Goal: Information Seeking & Learning: Check status

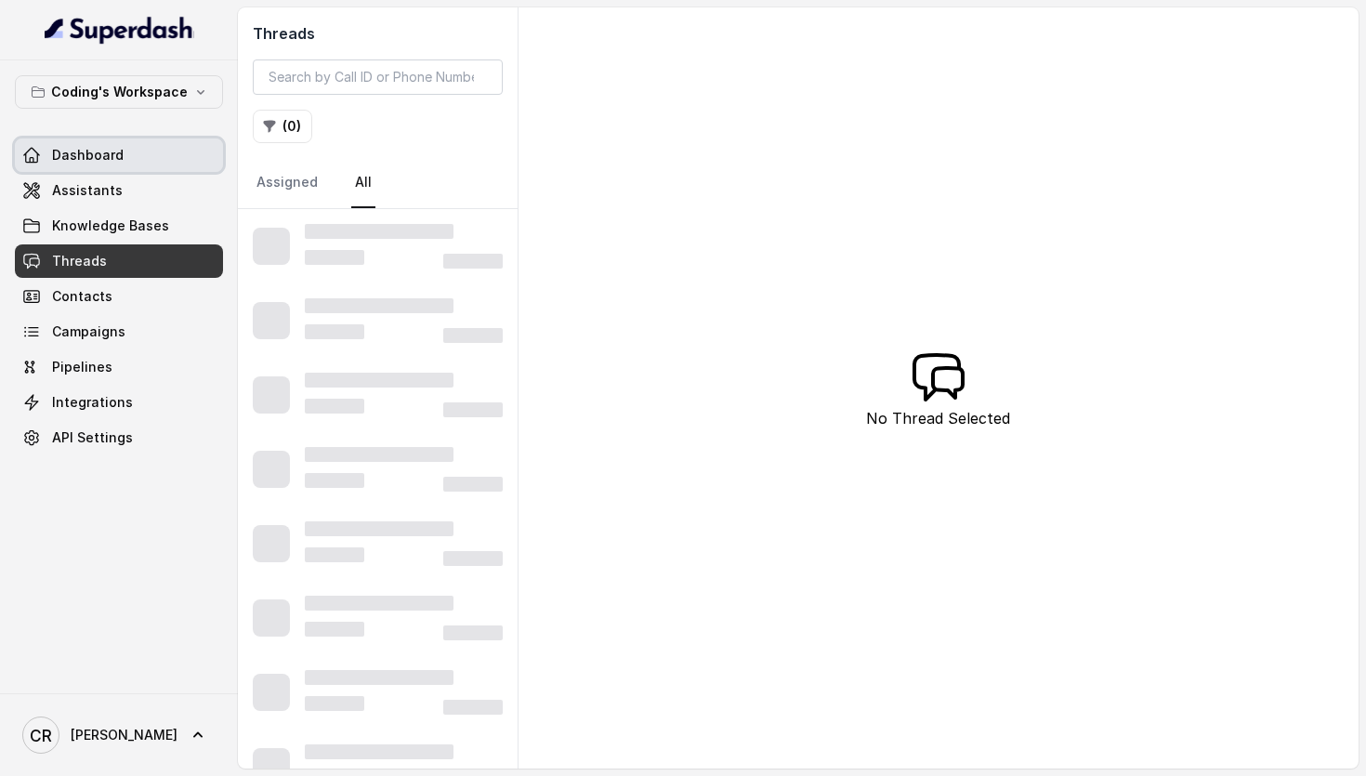
click at [98, 151] on span "Dashboard" at bounding box center [88, 155] width 72 height 19
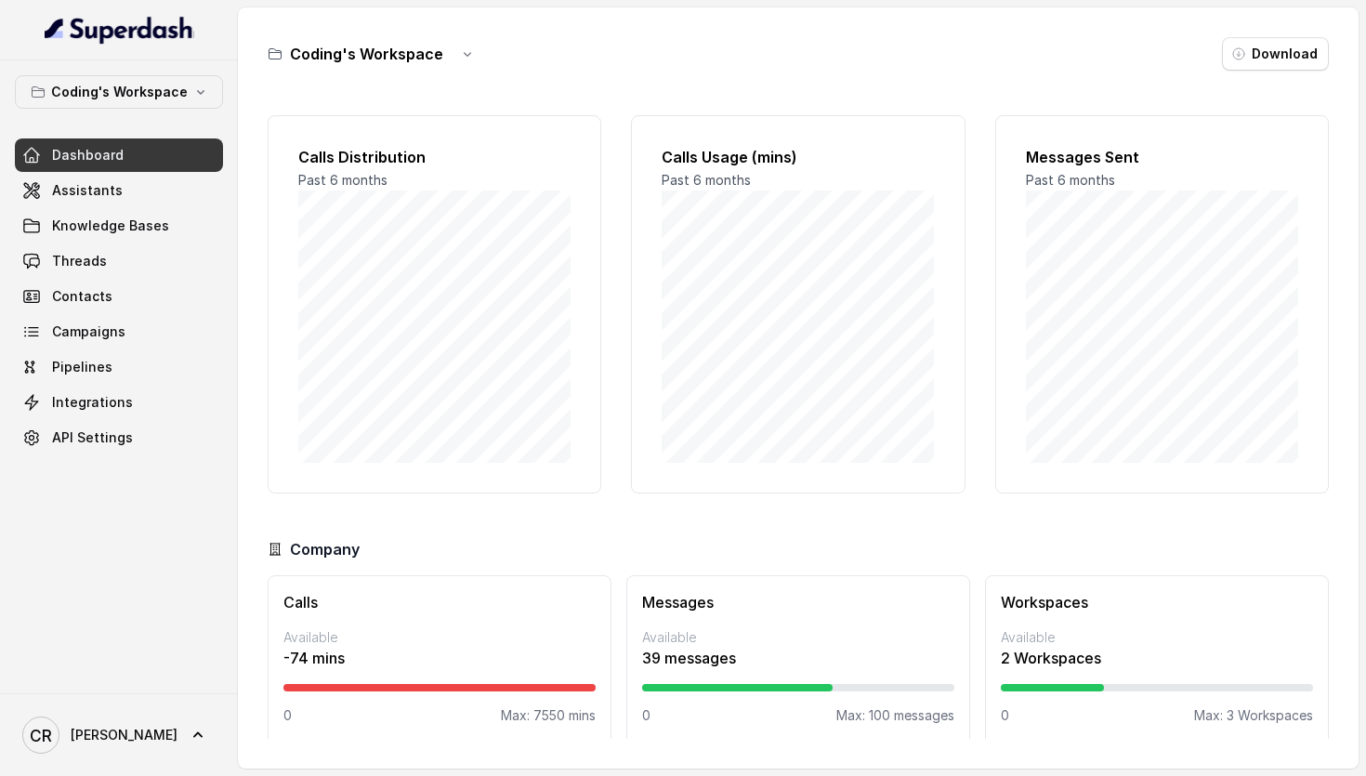
scroll to position [15, 0]
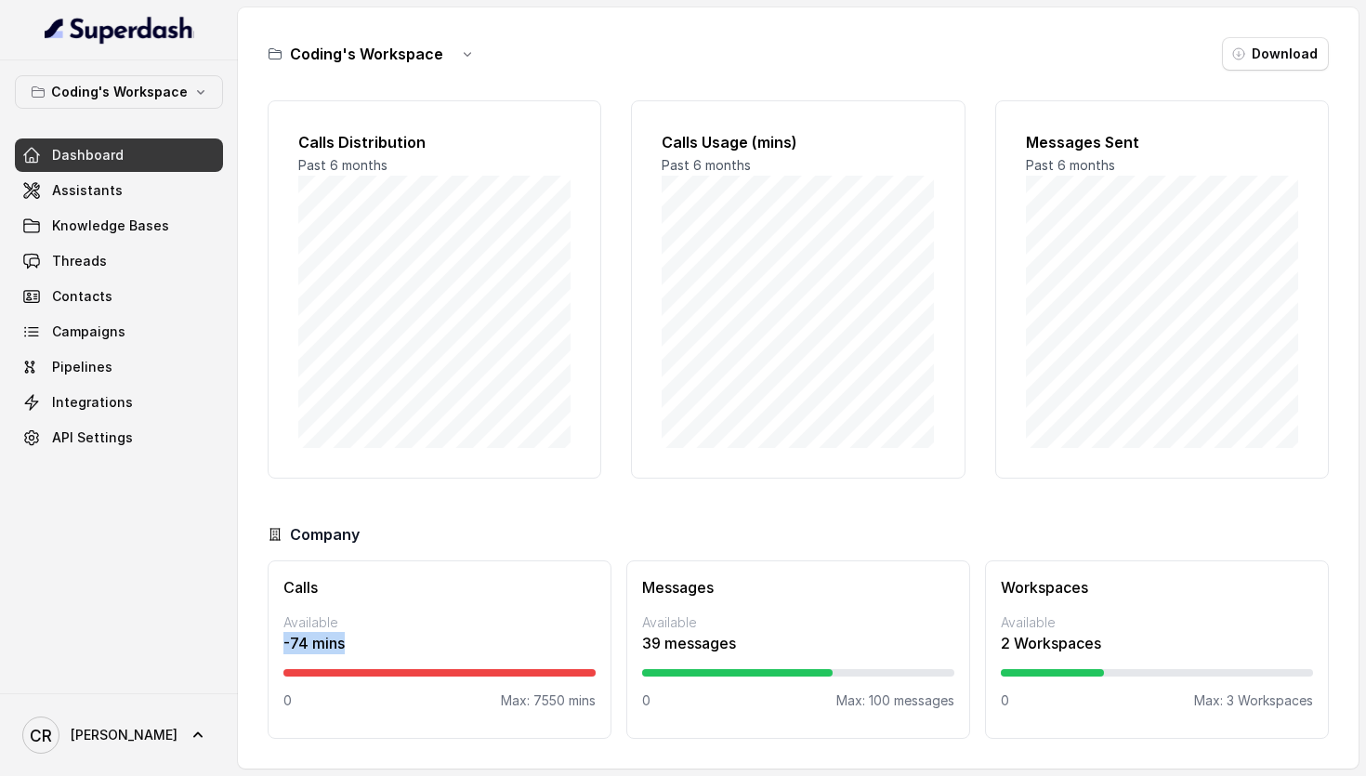
drag, startPoint x: 273, startPoint y: 644, endPoint x: 353, endPoint y: 637, distance: 80.2
click at [353, 637] on div "Calls Available -74 mins 0 Max: 7550 mins" at bounding box center [440, 649] width 344 height 178
click at [400, 637] on p "-74 mins" at bounding box center [439, 643] width 312 height 22
drag, startPoint x: 393, startPoint y: 643, endPoint x: 270, endPoint y: 645, distance: 122.7
click at [270, 645] on div "Calls Available -74 mins 0 Max: 7550 mins" at bounding box center [440, 649] width 344 height 178
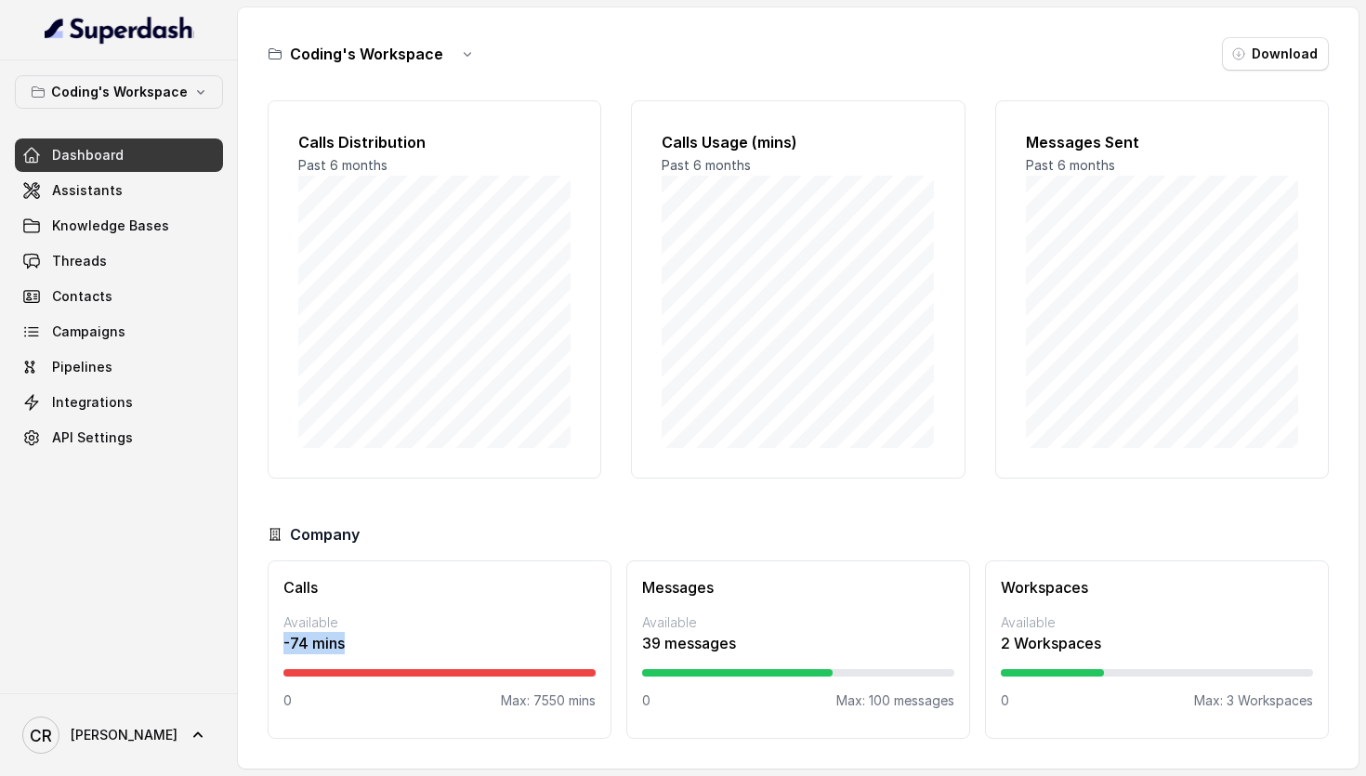
click at [402, 632] on p "-74 mins" at bounding box center [439, 643] width 312 height 22
drag, startPoint x: 373, startPoint y: 644, endPoint x: 282, endPoint y: 644, distance: 90.1
click at [282, 644] on div "Calls Available -74 mins 0 Max: 7550 mins" at bounding box center [440, 649] width 344 height 178
drag, startPoint x: 275, startPoint y: 641, endPoint x: 368, endPoint y: 641, distance: 92.9
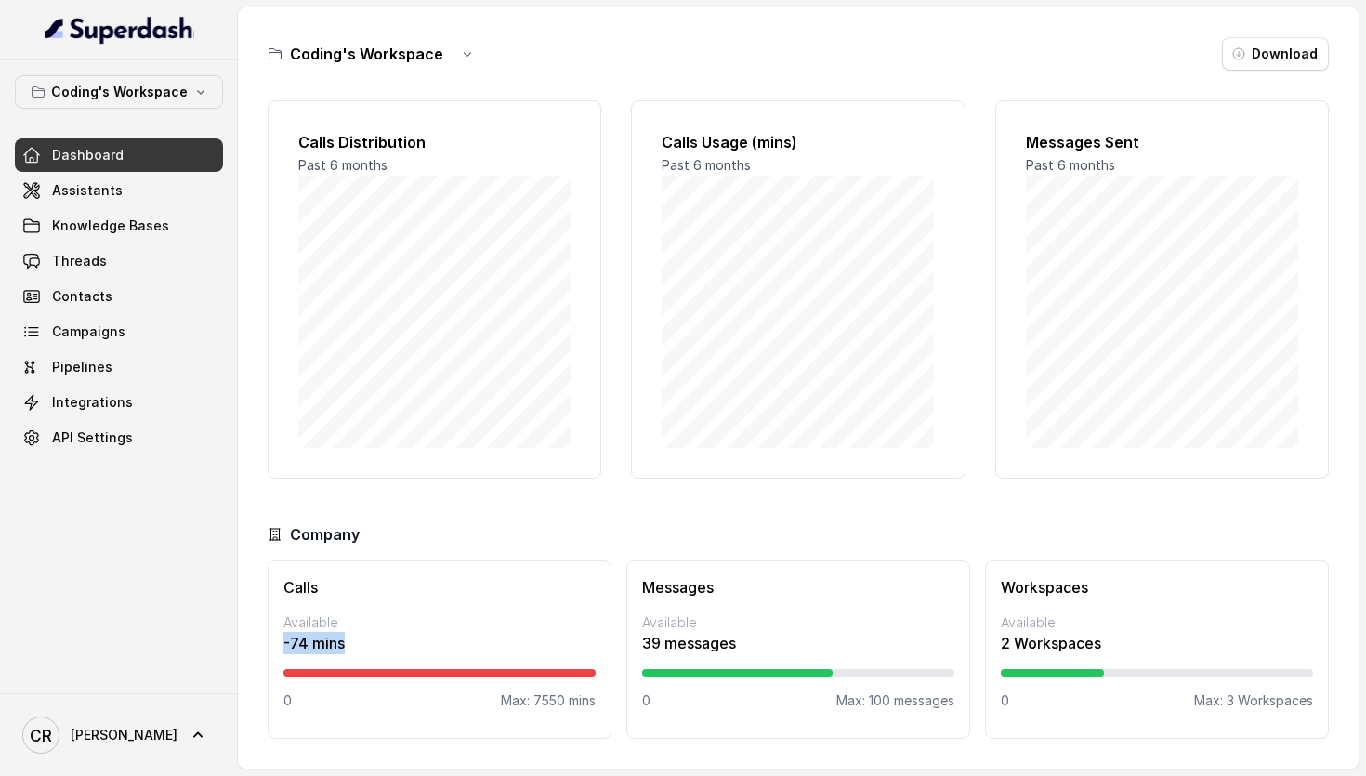
click at [368, 641] on div "Calls Available -74 mins 0 Max: 7550 mins" at bounding box center [440, 649] width 344 height 178
click at [368, 641] on p "-74 mins" at bounding box center [439, 643] width 312 height 22
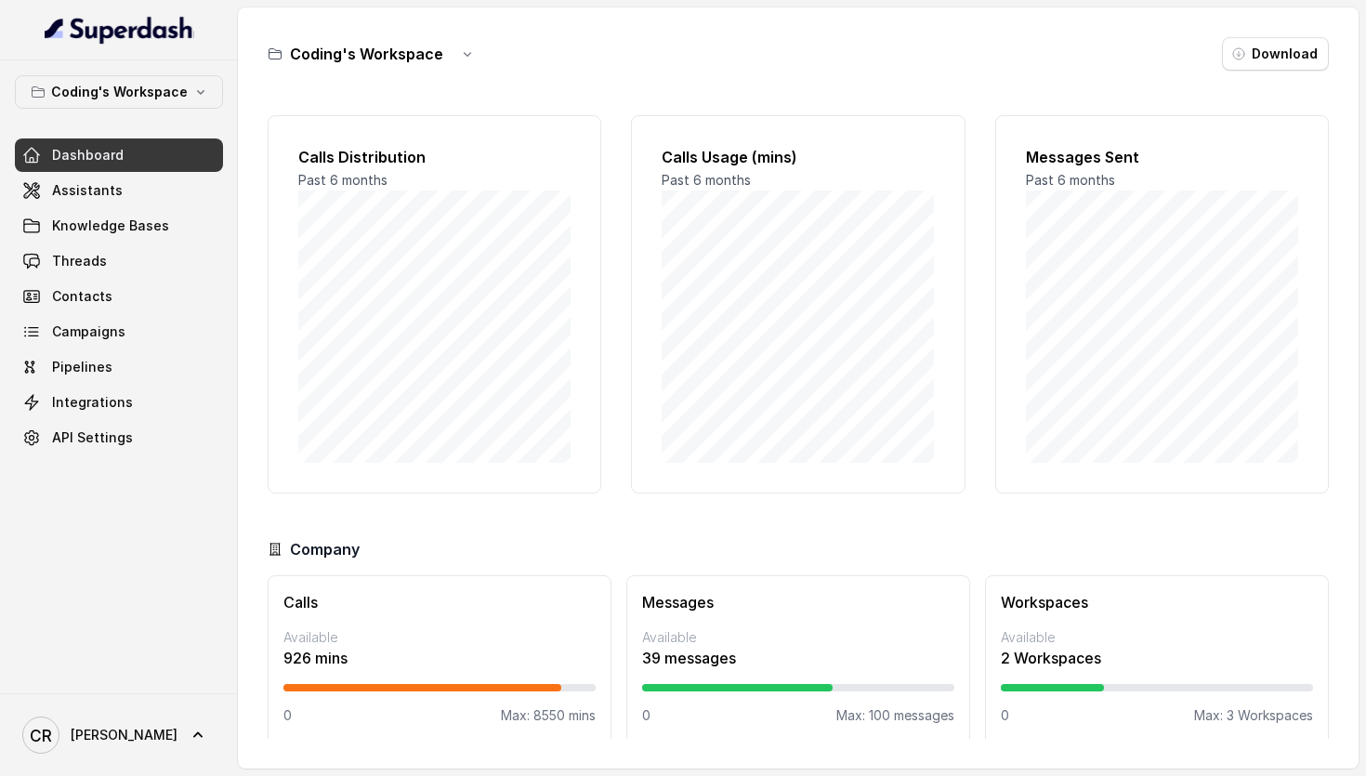
scroll to position [15, 0]
click at [125, 193] on link "Assistants" at bounding box center [119, 190] width 208 height 33
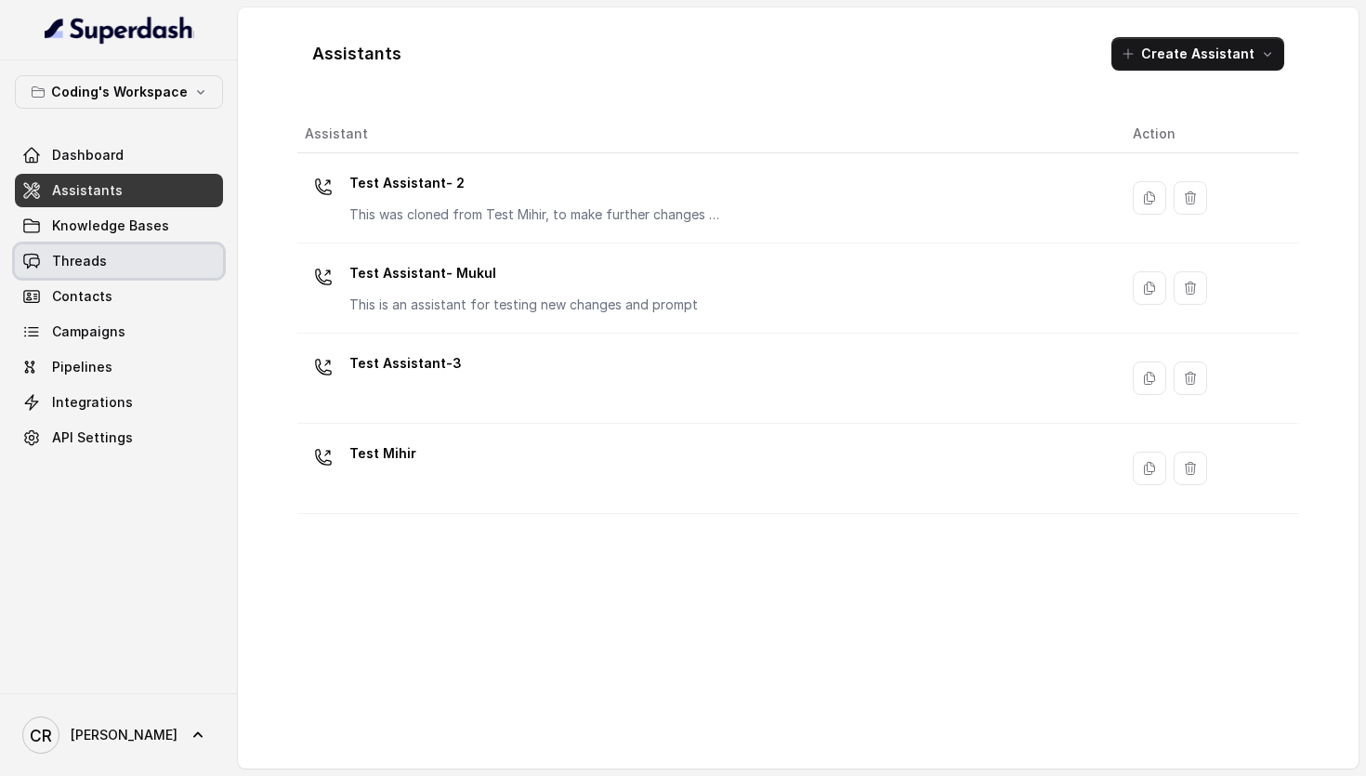
click at [111, 273] on link "Threads" at bounding box center [119, 260] width 208 height 33
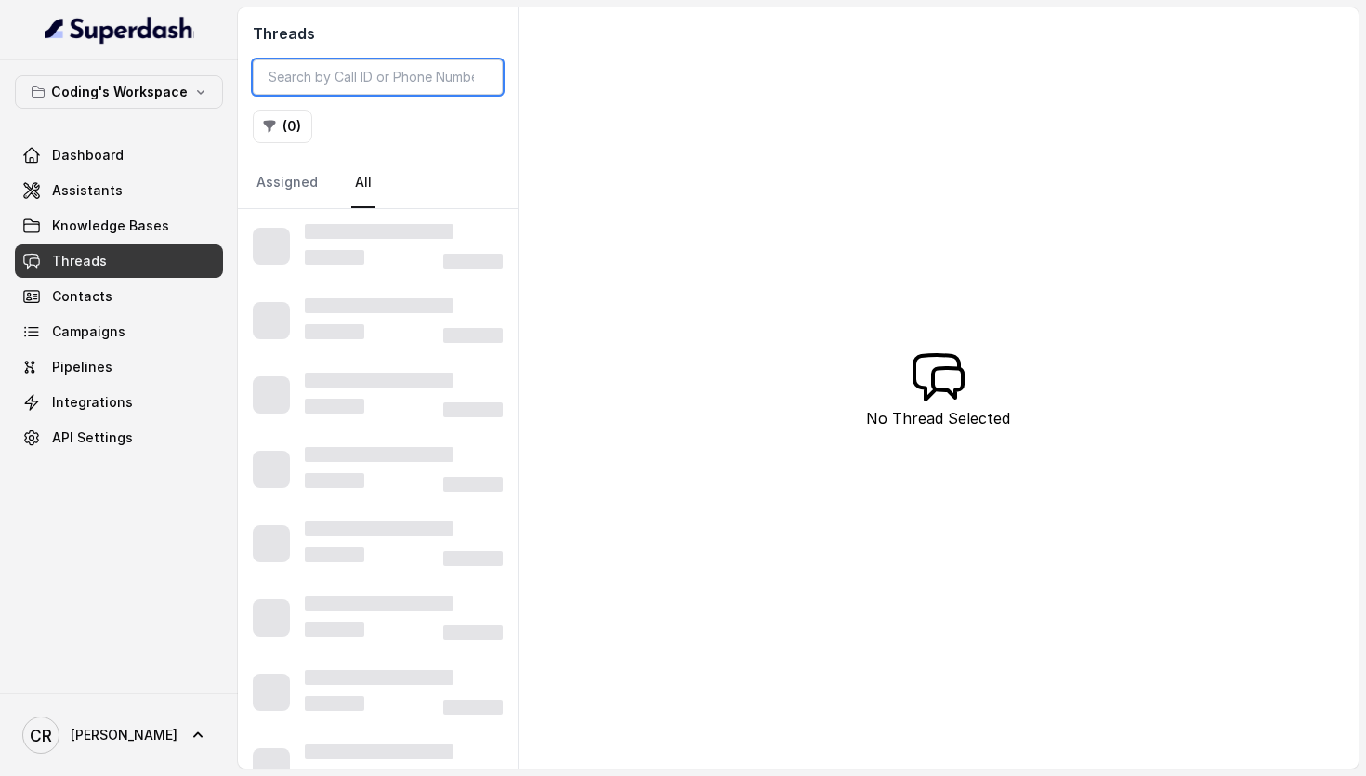
click at [339, 88] on input "search" at bounding box center [378, 76] width 250 height 35
paste input "7015107019"
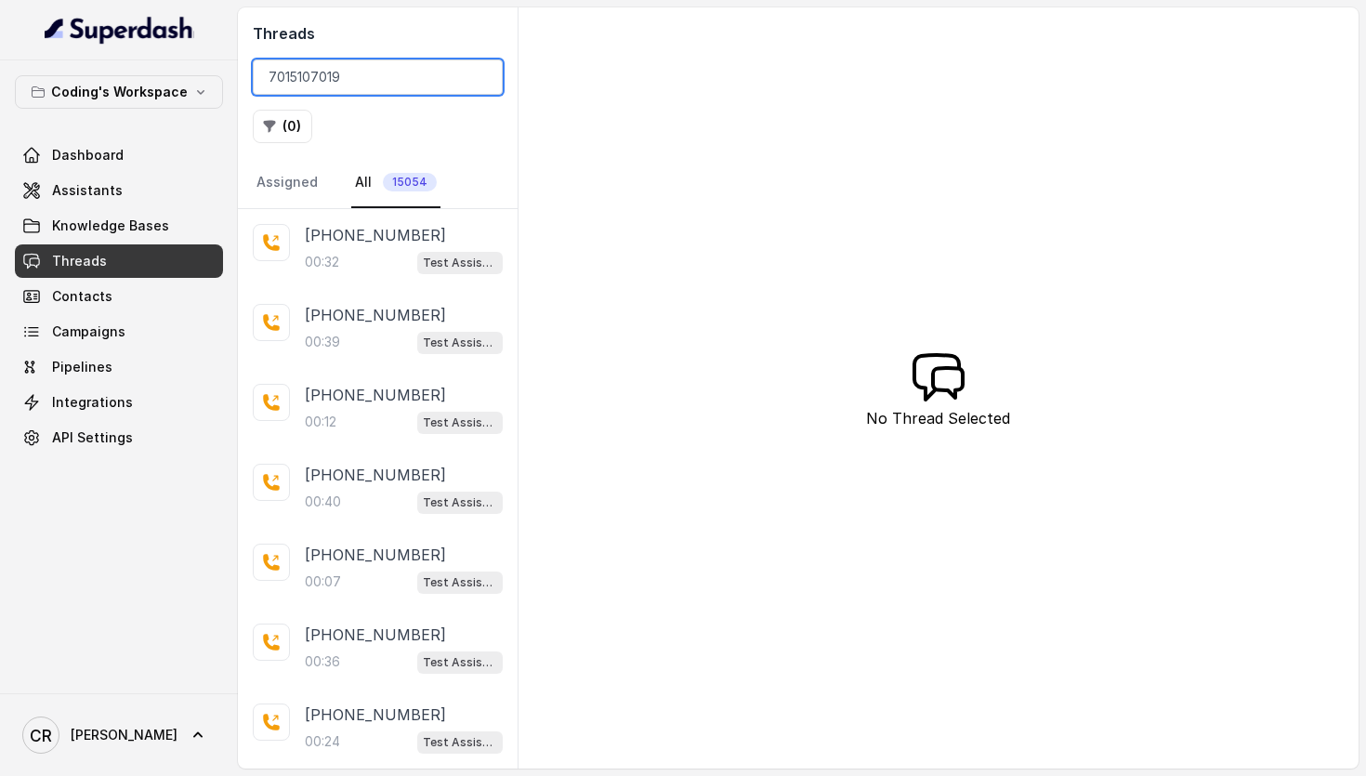
type input "7015107019"
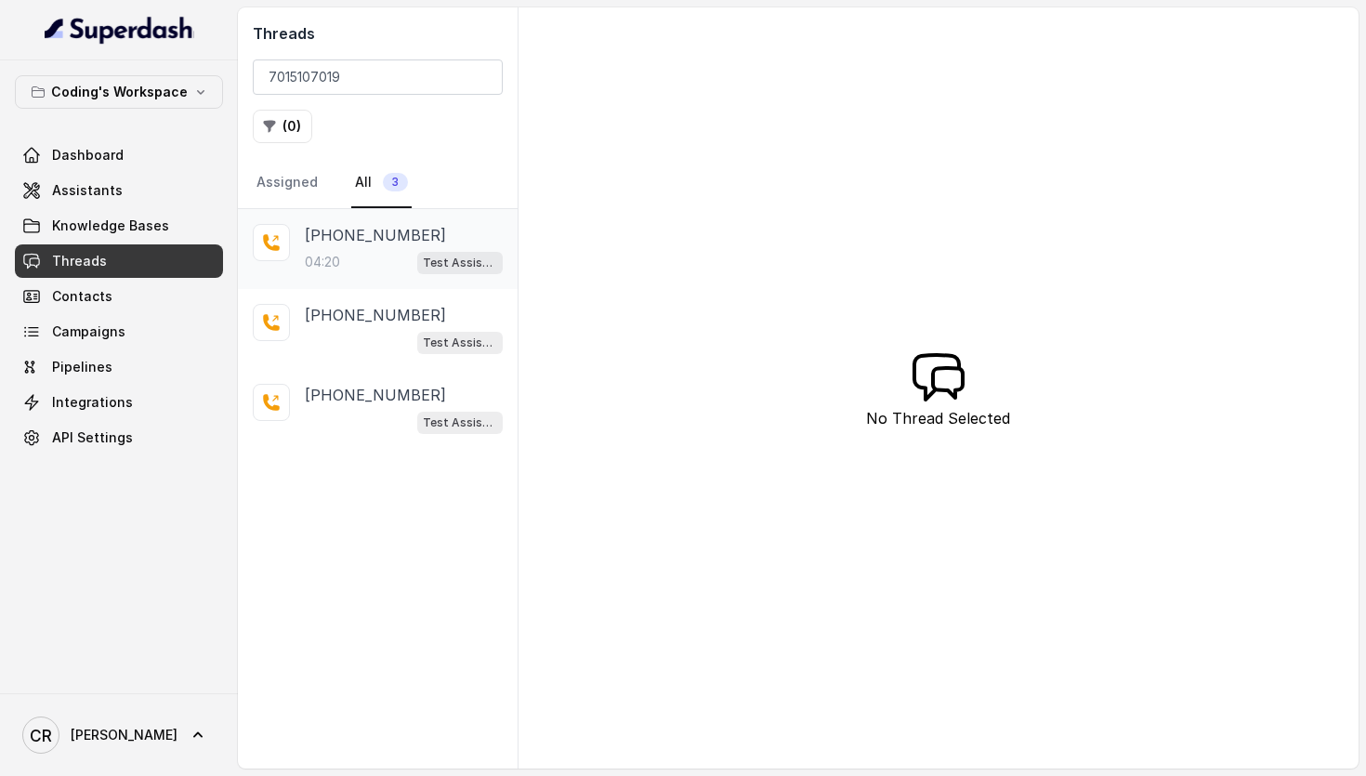
click at [346, 251] on div "04:20 Test Assistant- 2" at bounding box center [404, 262] width 198 height 24
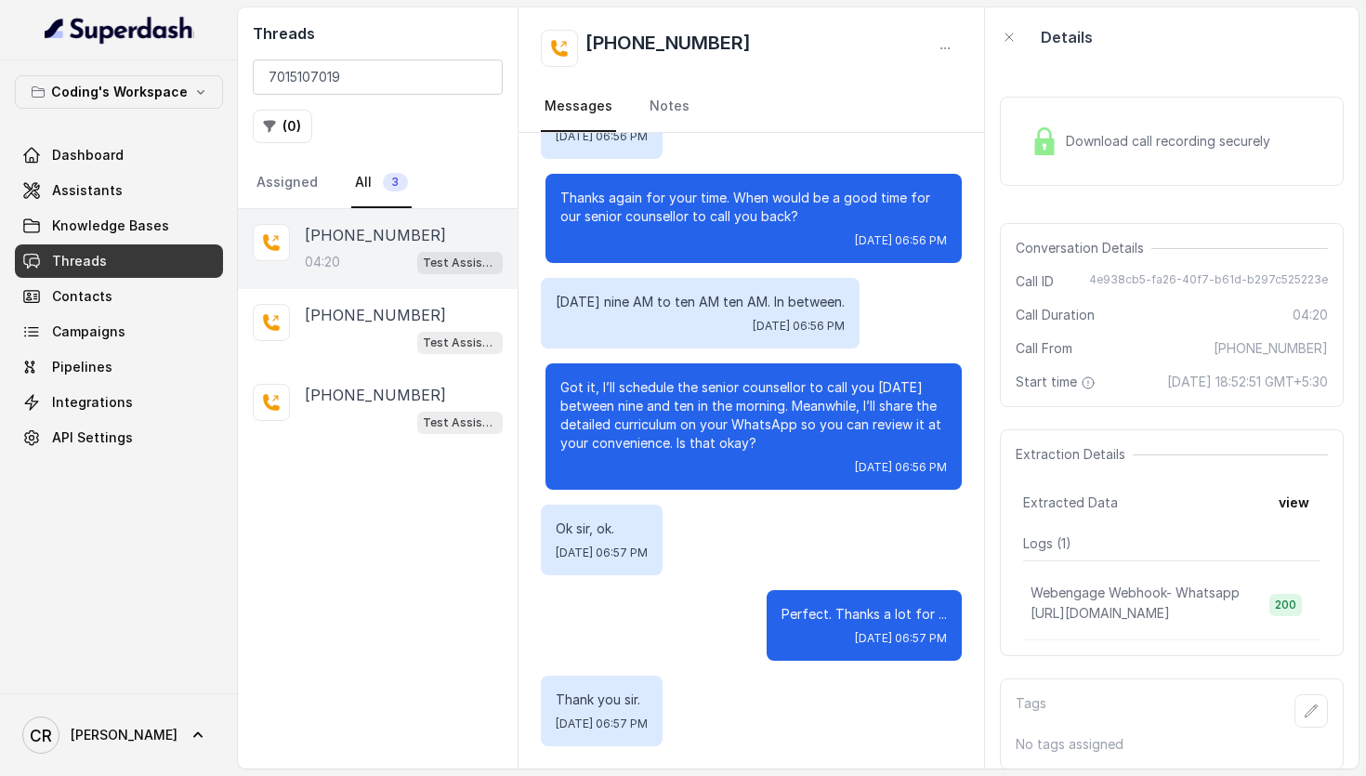
scroll to position [16, 0]
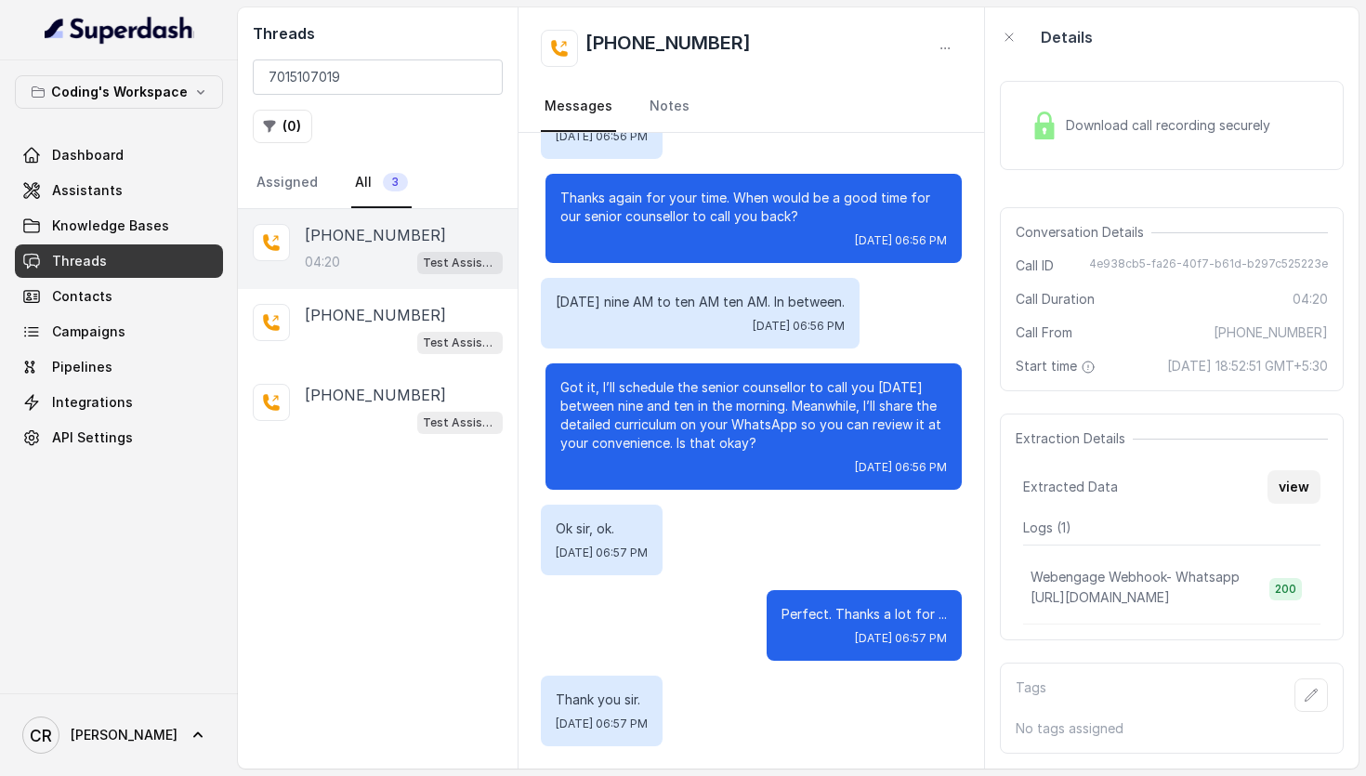
click at [1288, 480] on button "view" at bounding box center [1293, 486] width 53 height 33
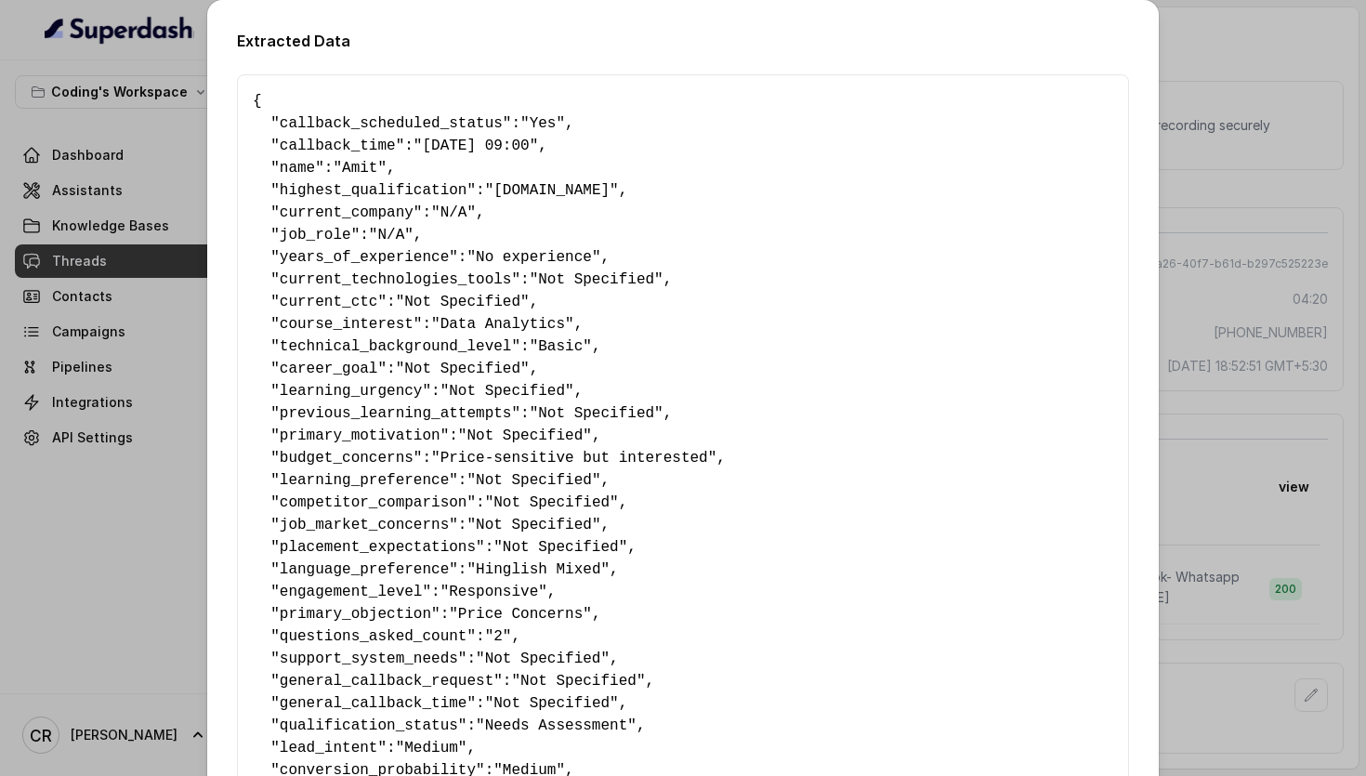
click at [1246, 46] on div "Extracted Data { " callback_scheduled_status ": "Yes" , " callback_time ": "25-…" at bounding box center [683, 388] width 1366 height 776
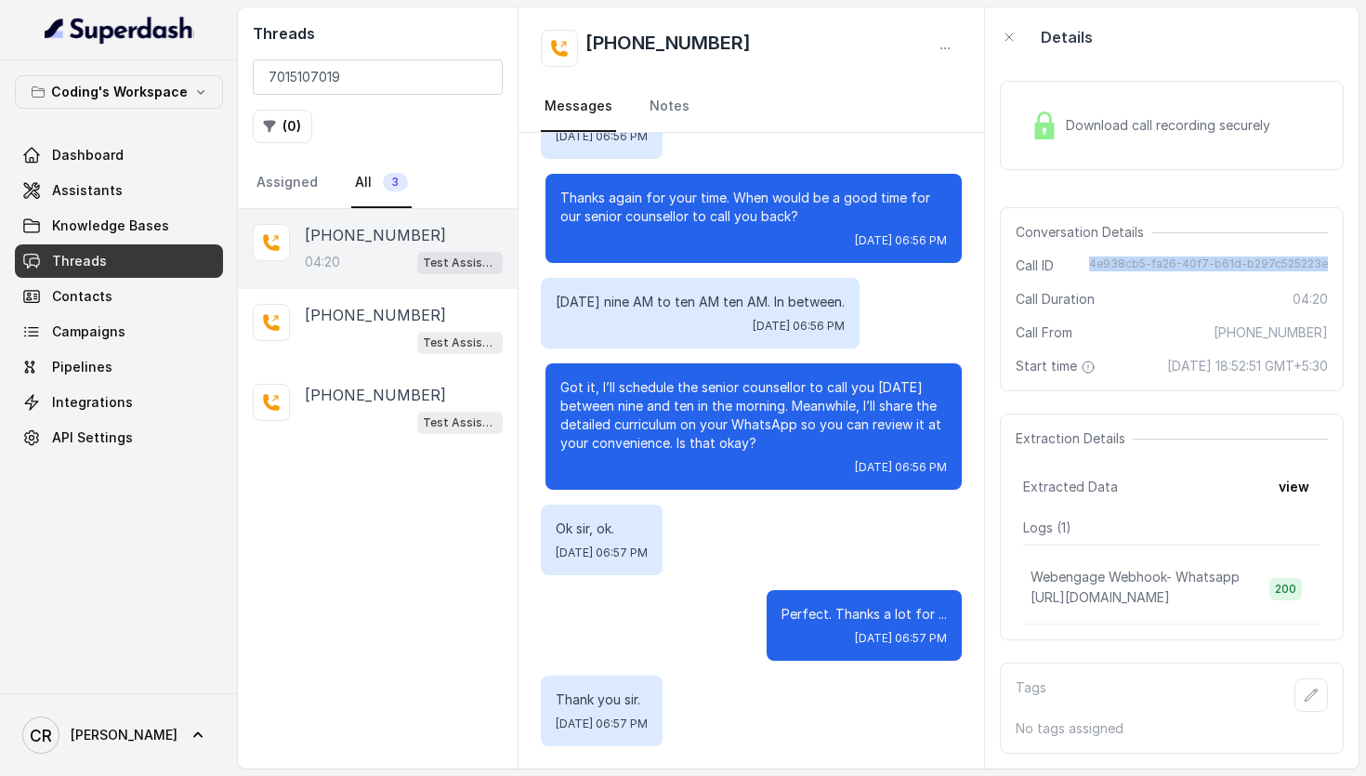
drag, startPoint x: 1095, startPoint y: 267, endPoint x: 1335, endPoint y: 269, distance: 239.7
click at [1336, 269] on div "Conversation Details Call ID 4e938cb5-fa26-40f7-b61d-b297c525223e Call Duration…" at bounding box center [1172, 299] width 344 height 184
copy span "4e938cb5-fa26-40f7-b61d-b297c525223e"
click at [1298, 485] on button "view" at bounding box center [1293, 486] width 53 height 33
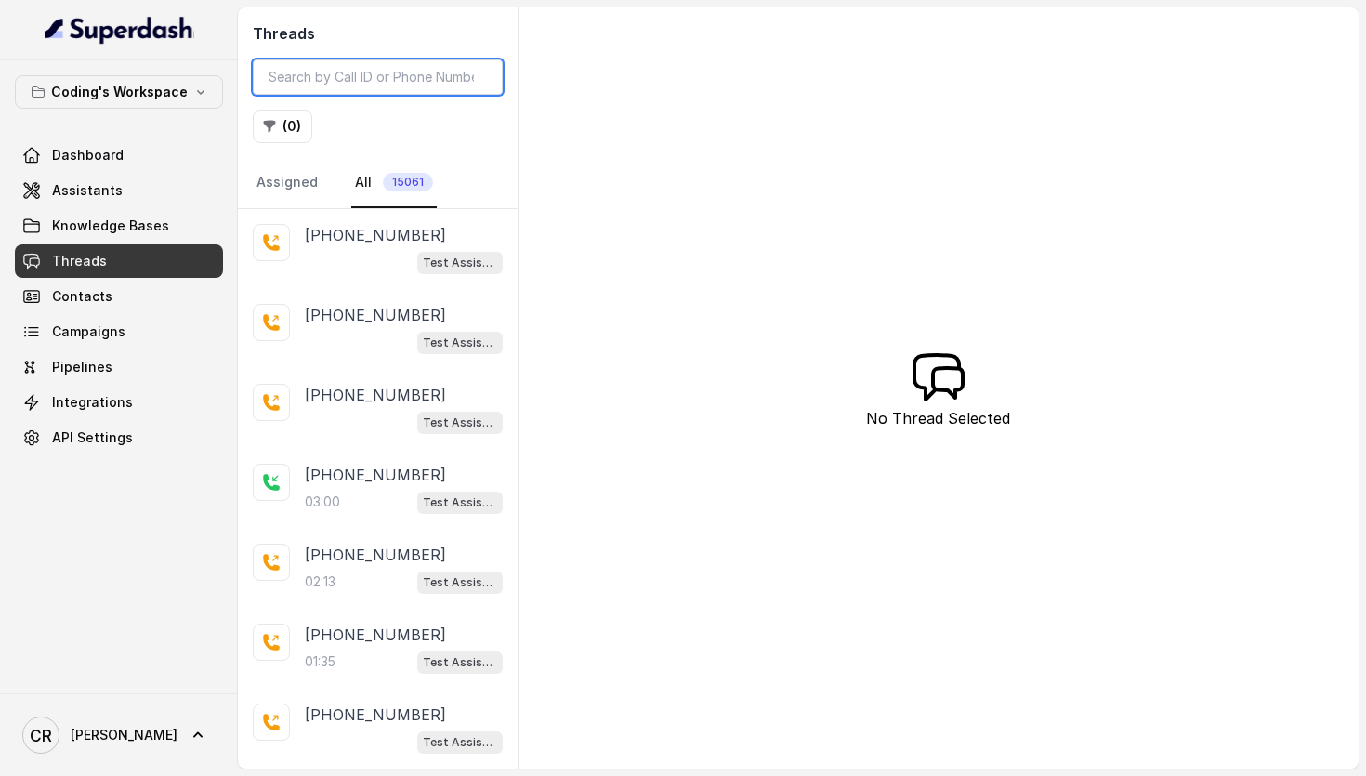
click at [292, 78] on input "search" at bounding box center [378, 76] width 250 height 35
paste input "4e938cb5-fa26-40f7-b61d-b297c525223e"
type input "4e938cb5-fa26-40f7-b61d-b297c525223e"
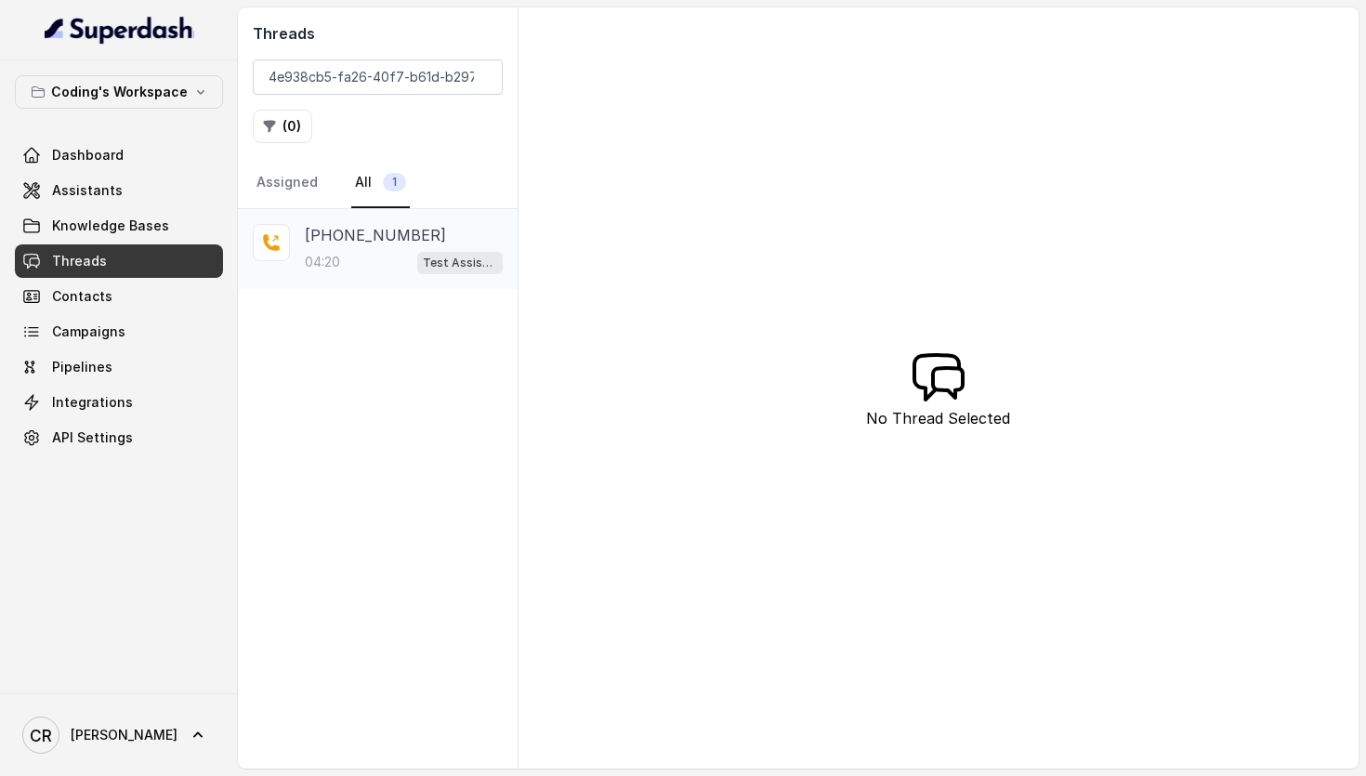
click at [334, 242] on p "+917015107019" at bounding box center [375, 235] width 141 height 22
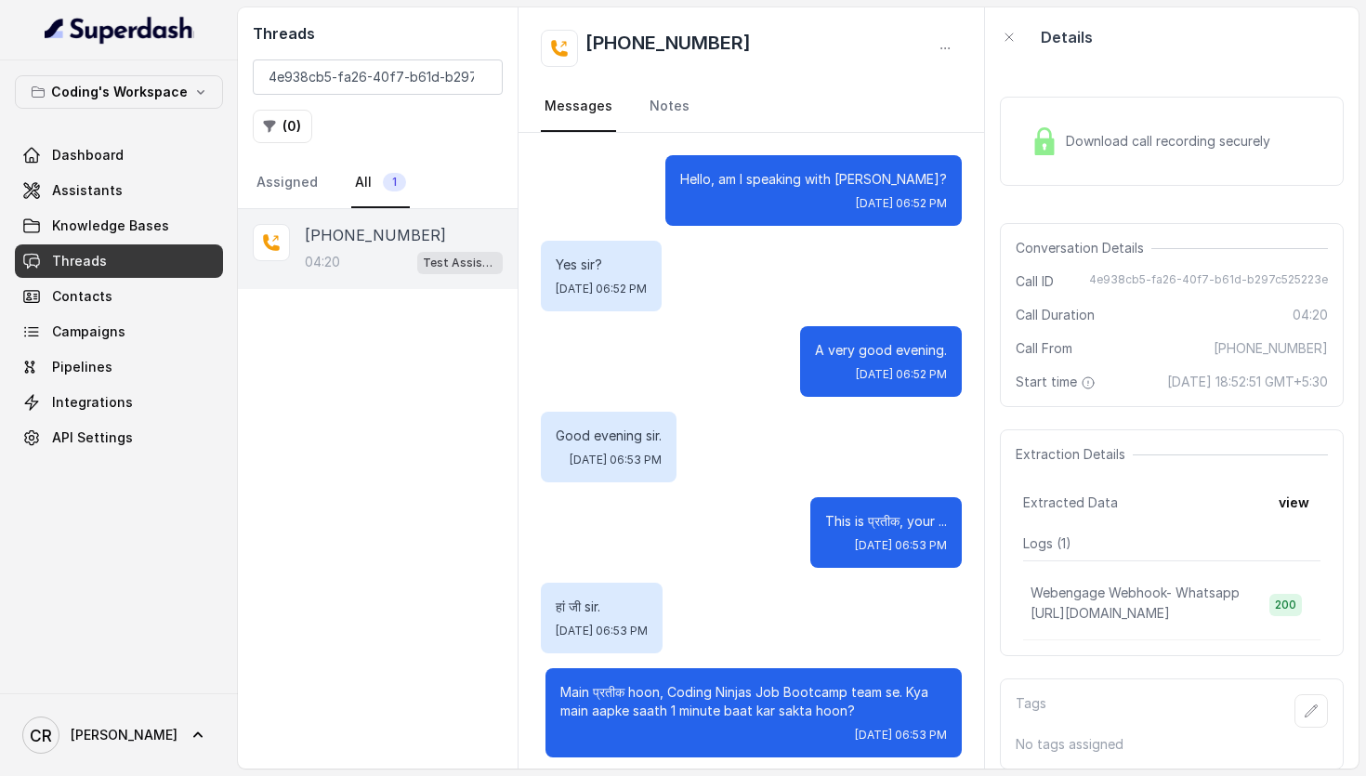
scroll to position [3482, 0]
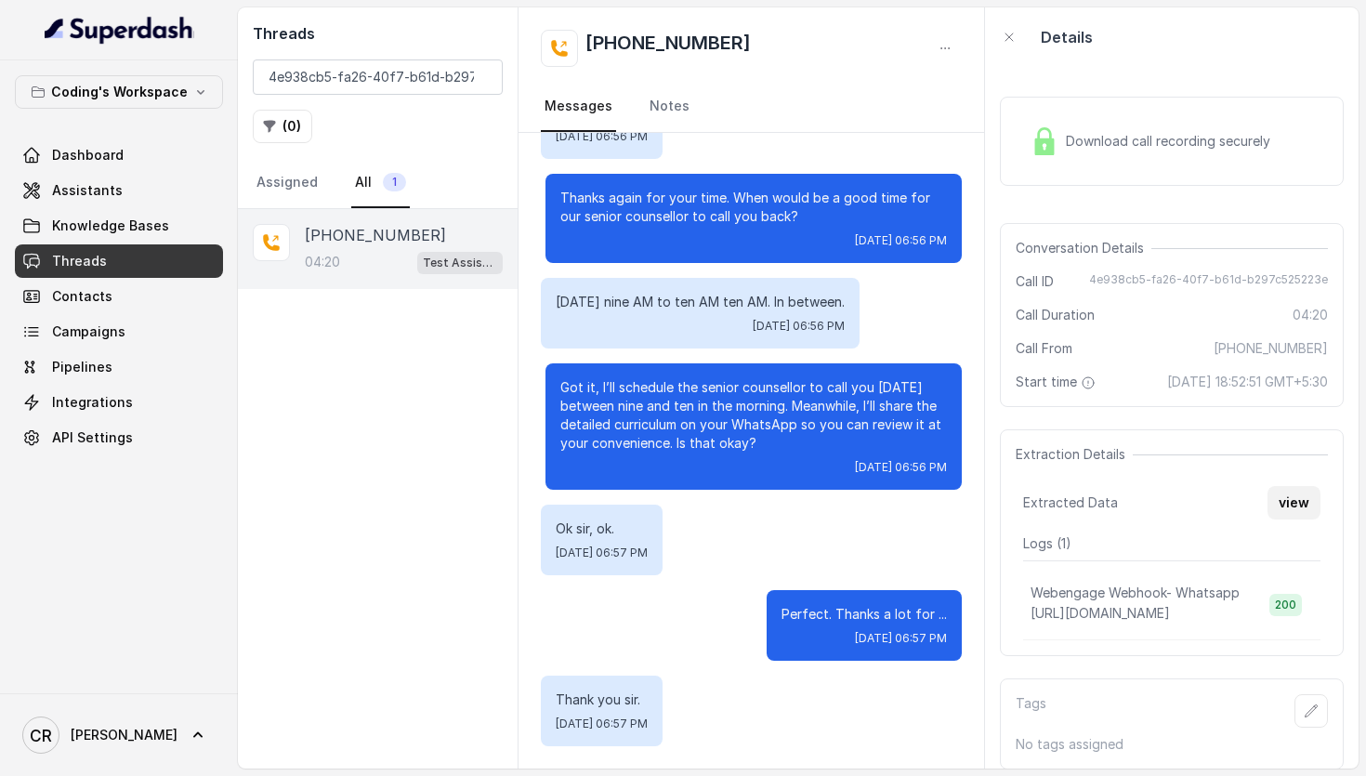
click at [1277, 505] on button "view" at bounding box center [1293, 502] width 53 height 33
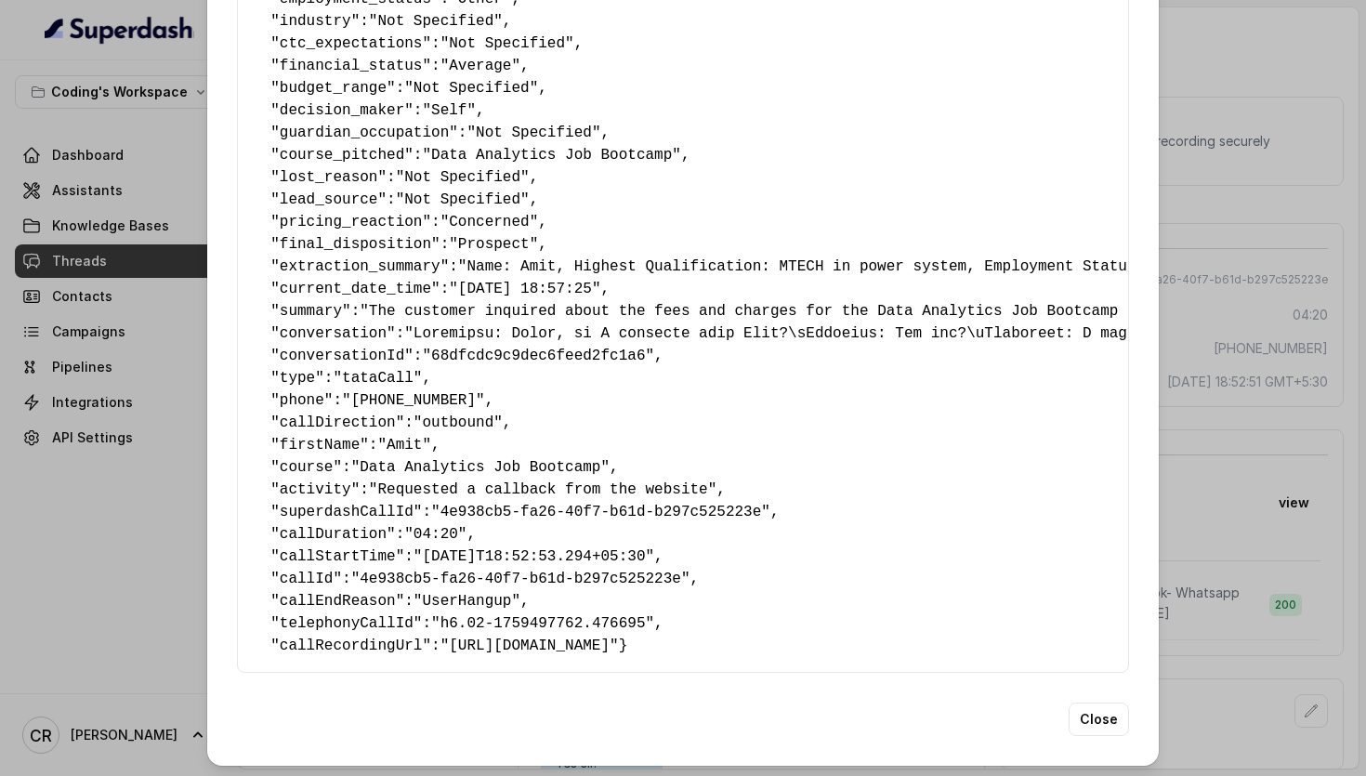
scroll to position [963, 0]
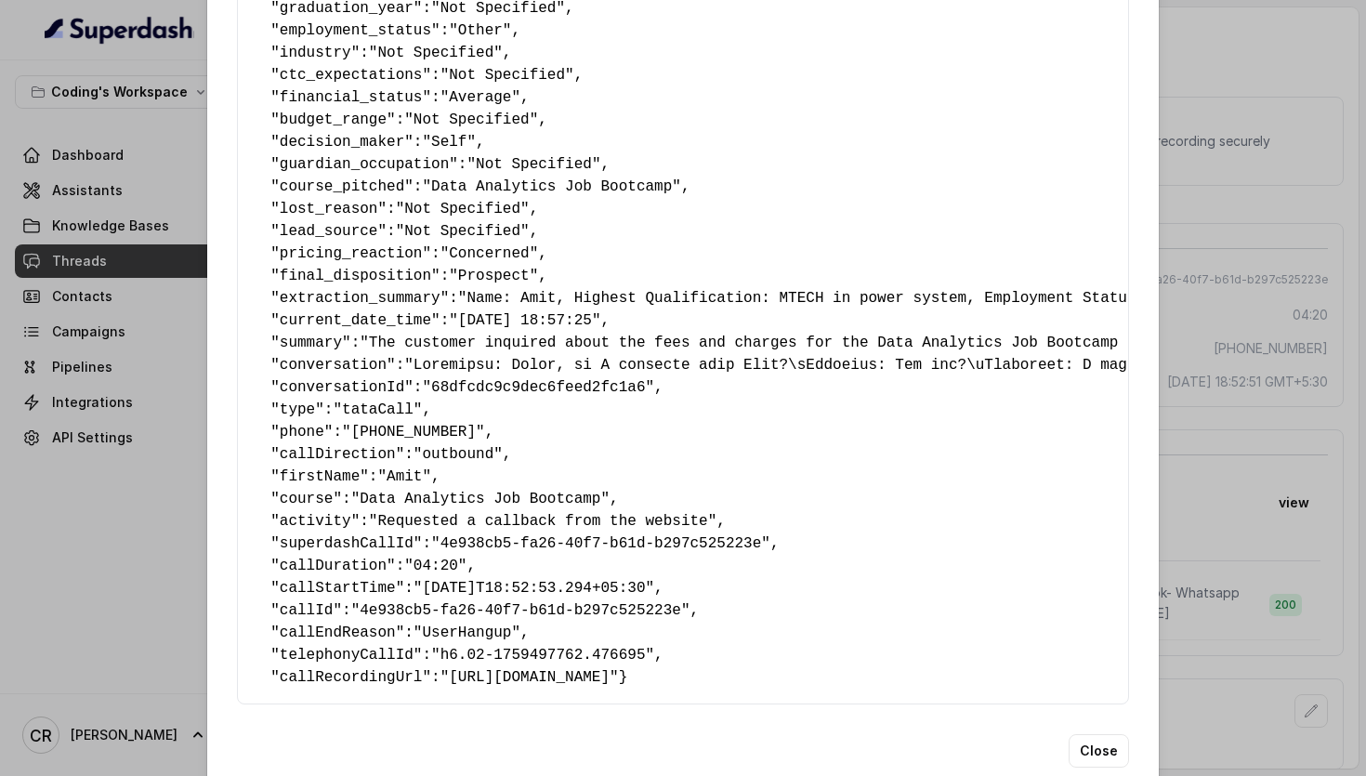
click at [1185, 259] on div "Extracted Data { " callback_scheduled_status ": "Yes" , " callback_time ": "25-…" at bounding box center [683, 388] width 1366 height 776
